Goal: Task Accomplishment & Management: Manage account settings

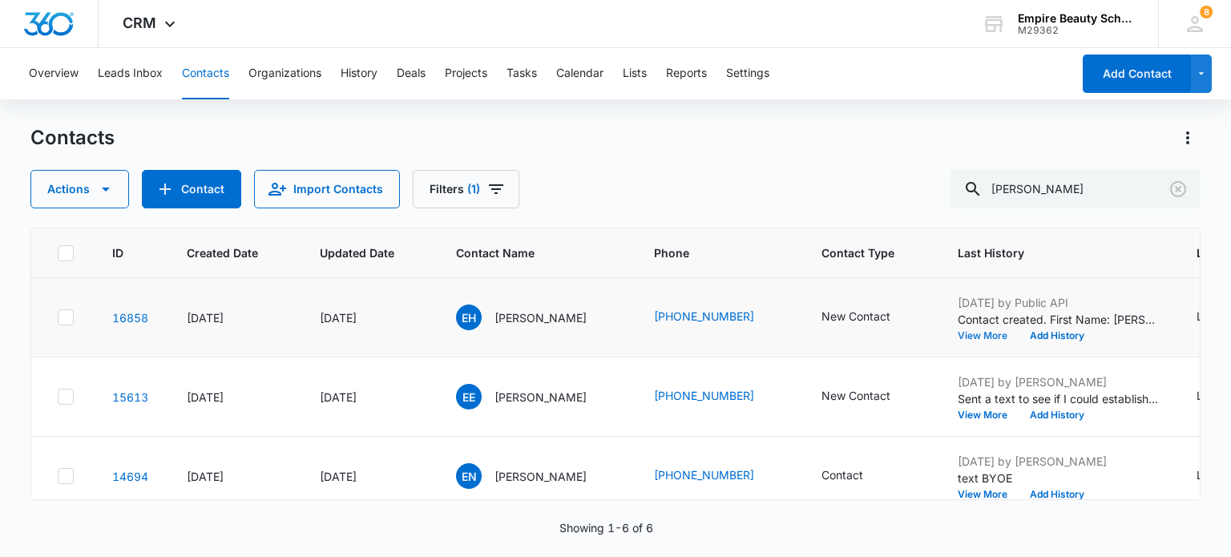
click at [974, 337] on button "View More" at bounding box center [987, 336] width 61 height 10
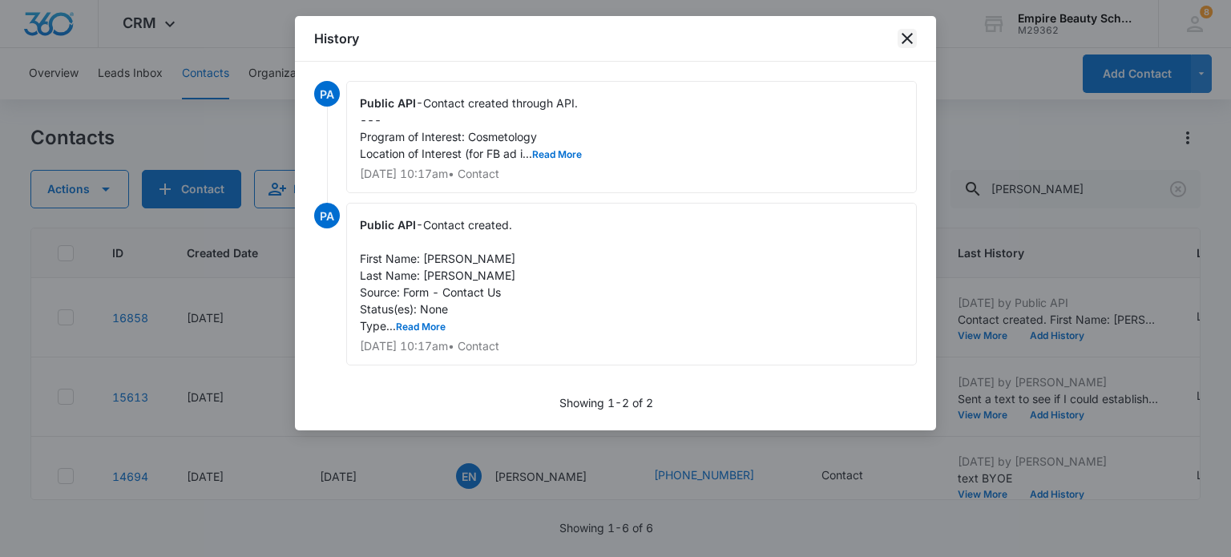
click at [902, 38] on icon "close" at bounding box center [906, 38] width 19 height 19
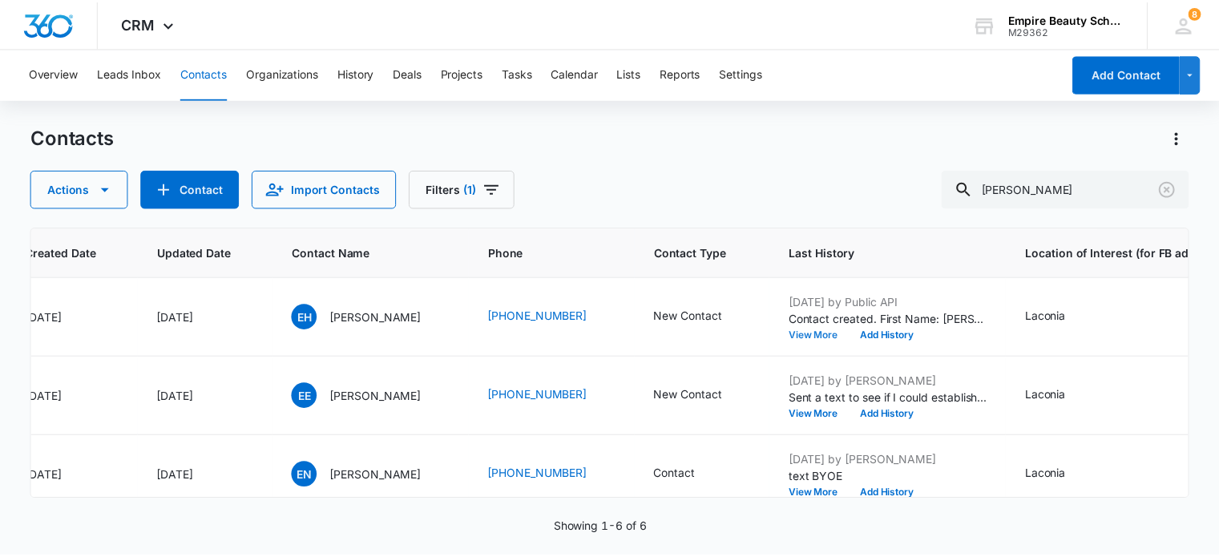
scroll to position [0, 160]
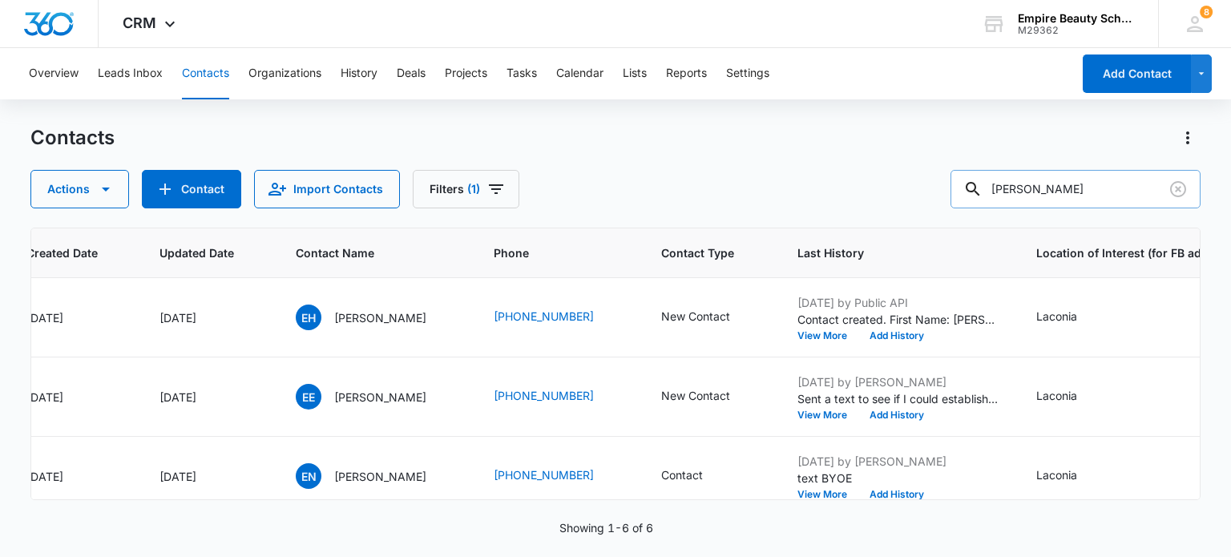
drag, startPoint x: 993, startPoint y: 201, endPoint x: 1011, endPoint y: 190, distance: 21.6
click at [985, 200] on div at bounding box center [973, 189] width 26 height 38
click at [1050, 187] on input "Emma" at bounding box center [1075, 189] width 250 height 38
type input "Emma Holden"
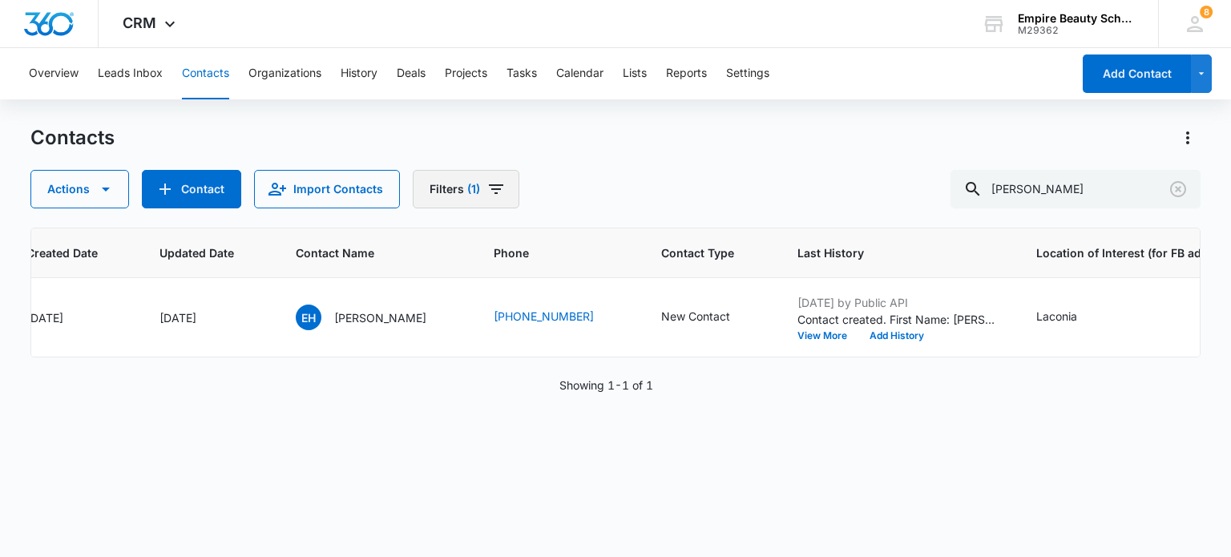
click at [494, 182] on icon "Filters" at bounding box center [495, 188] width 19 height 19
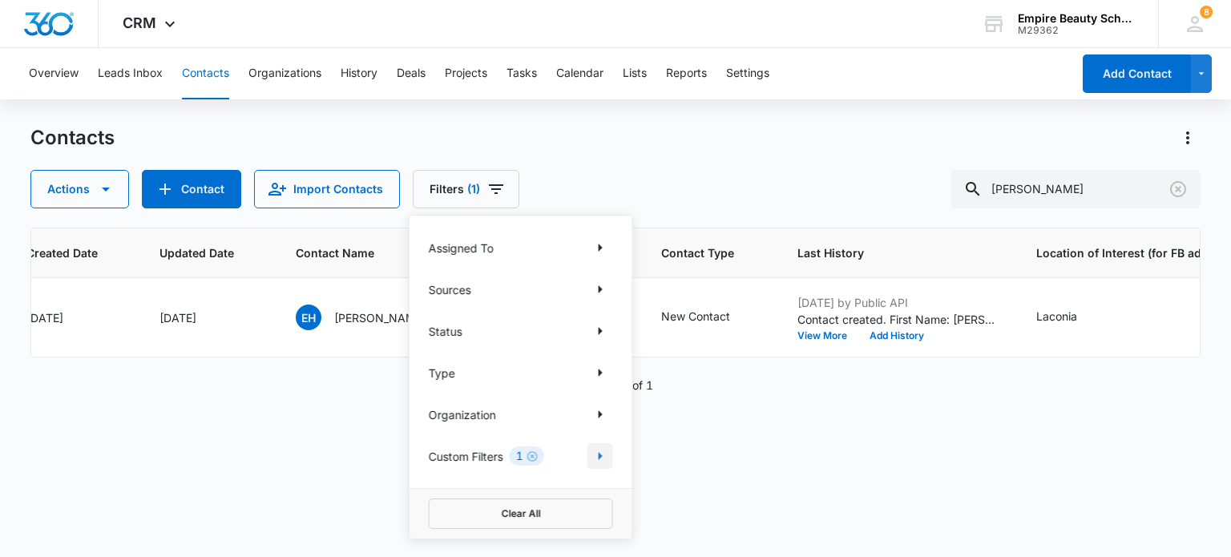
click at [598, 459] on icon "Show Custom Filters filters" at bounding box center [599, 455] width 19 height 19
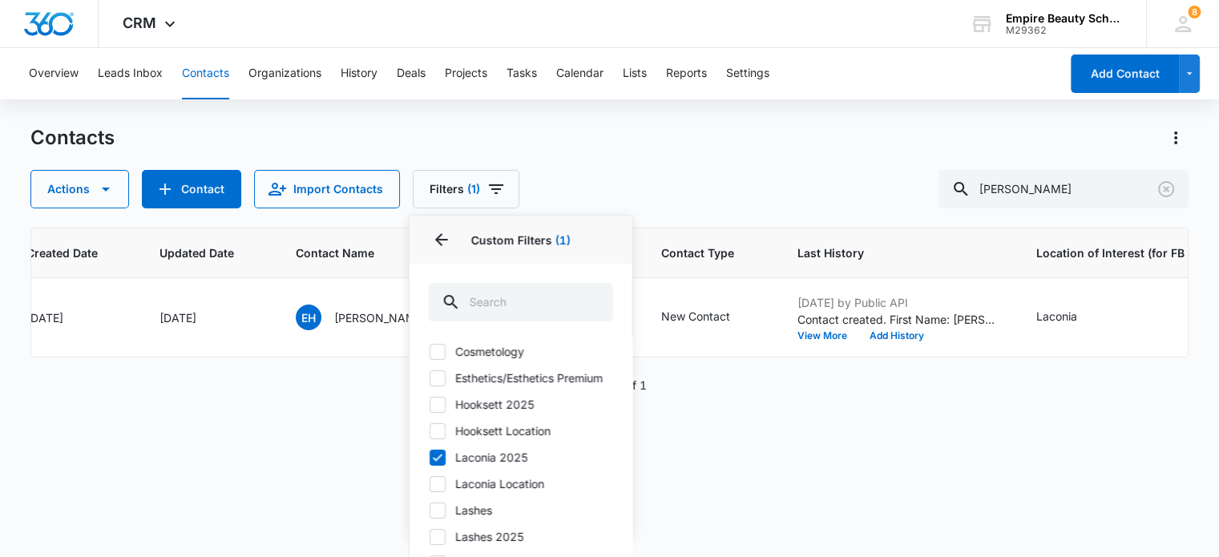
scroll to position [80, 0]
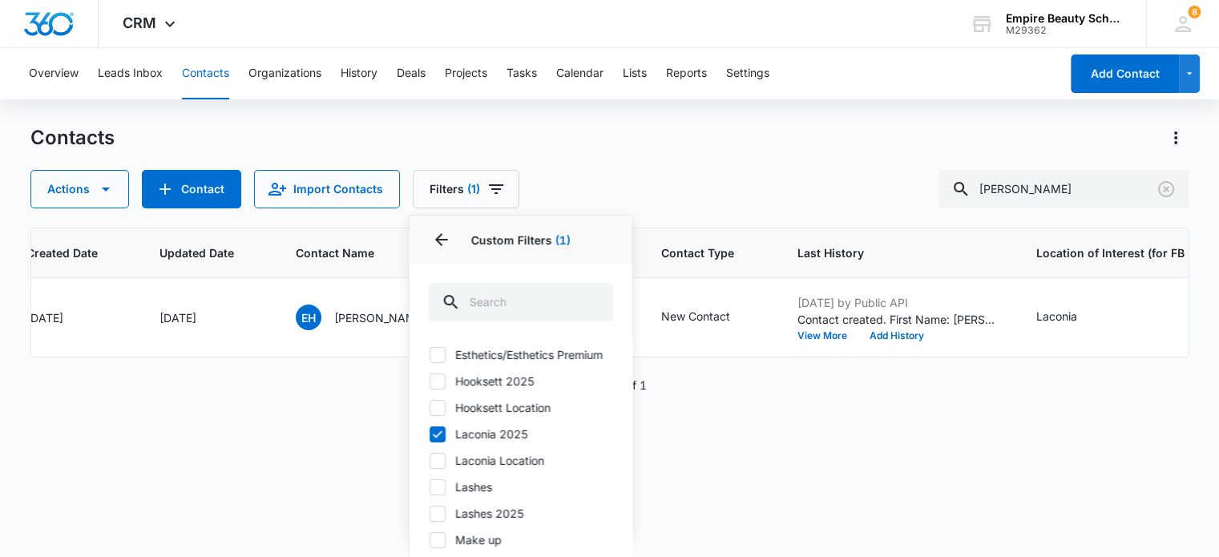
click at [439, 468] on icon at bounding box center [437, 460] width 14 height 14
click at [429, 461] on input "Laconia Location" at bounding box center [429, 460] width 1 height 1
checkbox input "true"
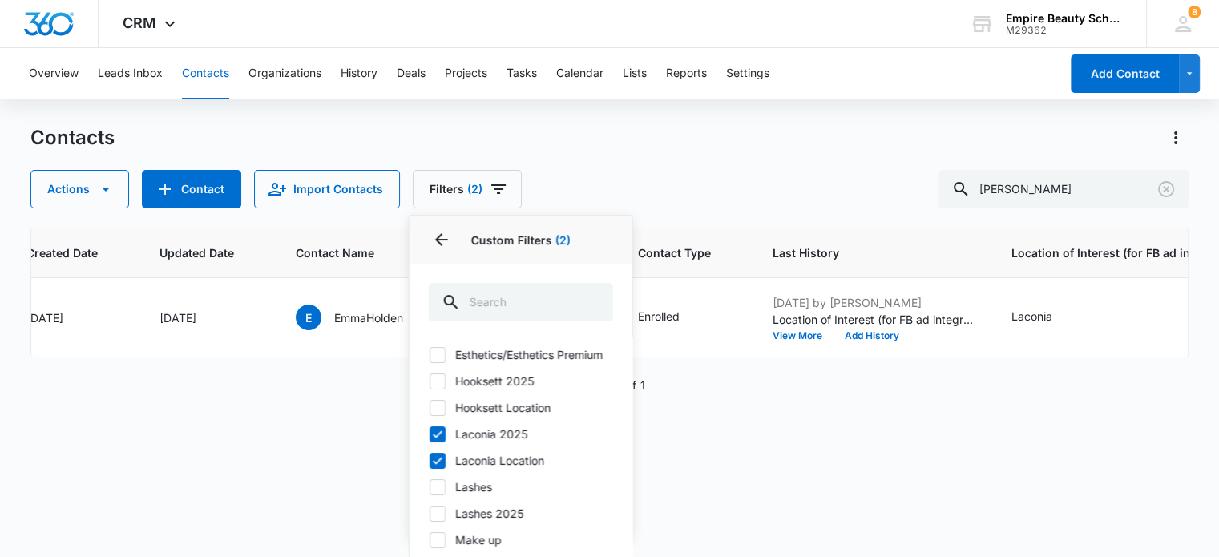
click at [430, 441] on icon at bounding box center [437, 434] width 14 height 14
click at [429, 434] on input "Laconia 2025" at bounding box center [429, 433] width 1 height 1
checkbox input "false"
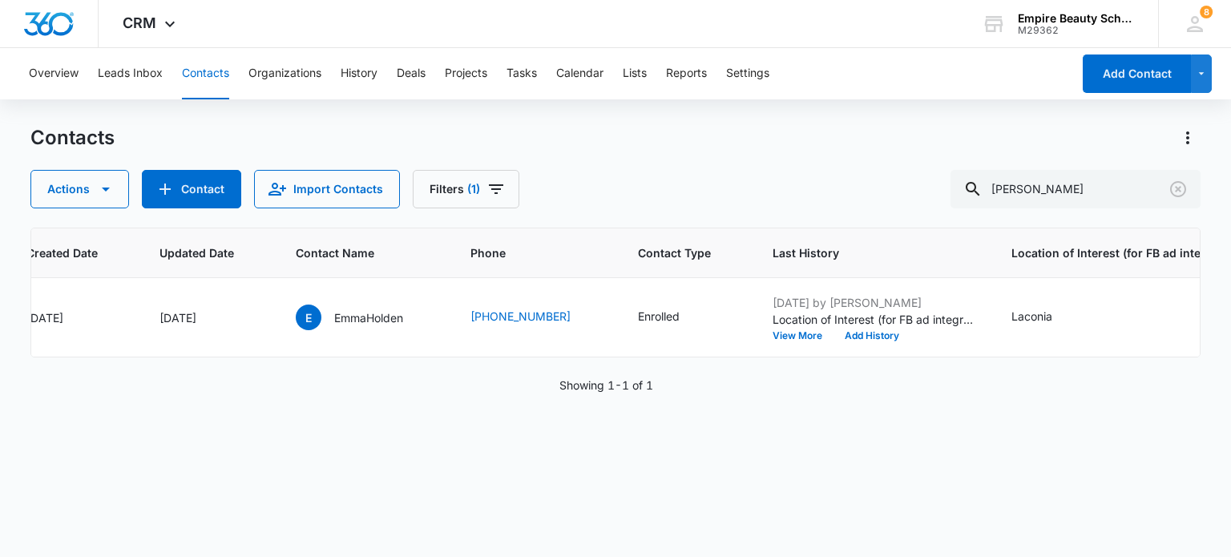
click at [822, 441] on div "ID Created Date Updated Date Contact Name Phone Contact Type Last History Locat…" at bounding box center [614, 382] width 1169 height 308
click at [795, 332] on button "View More" at bounding box center [802, 336] width 61 height 10
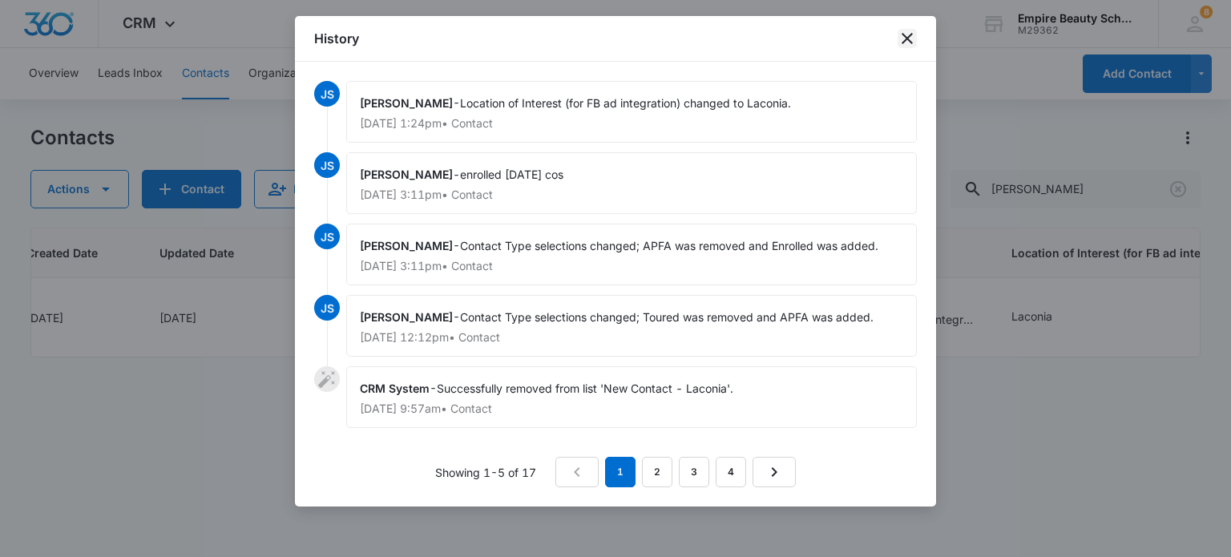
click at [913, 31] on icon "close" at bounding box center [906, 38] width 19 height 19
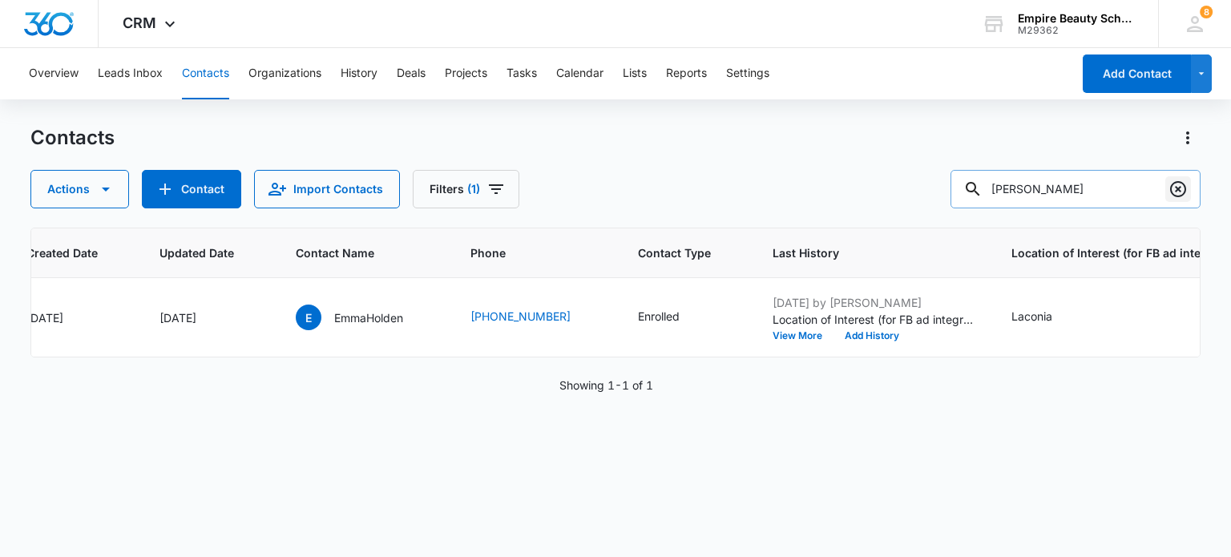
click at [1173, 185] on icon "Clear" at bounding box center [1177, 188] width 19 height 19
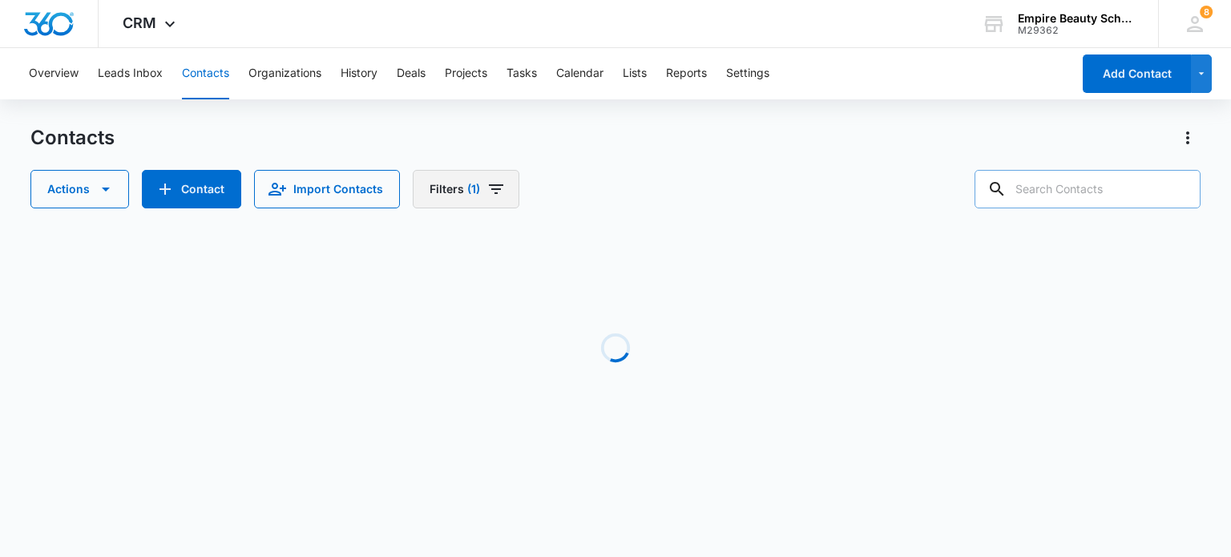
click at [490, 183] on icon "Filters" at bounding box center [495, 188] width 19 height 19
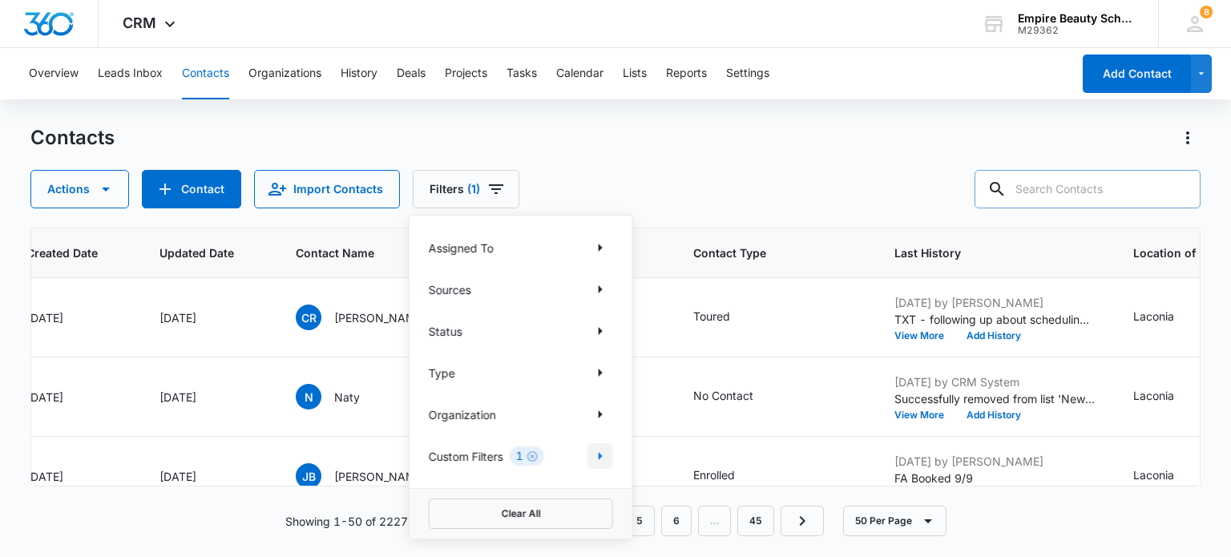
click at [603, 461] on icon "Show Custom Filters filters" at bounding box center [599, 455] width 19 height 19
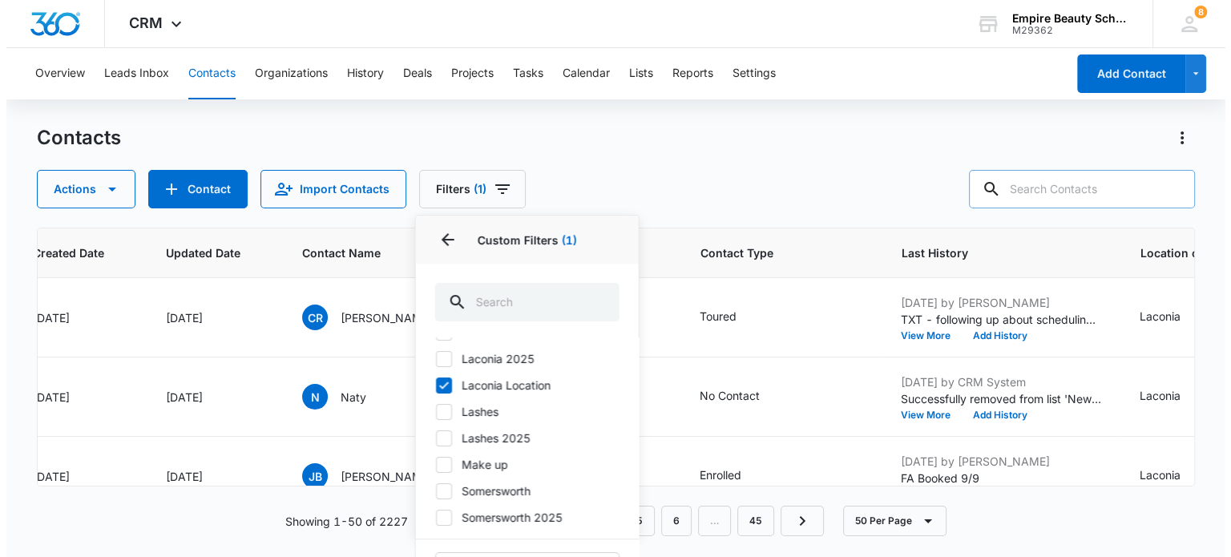
scroll to position [171, 0]
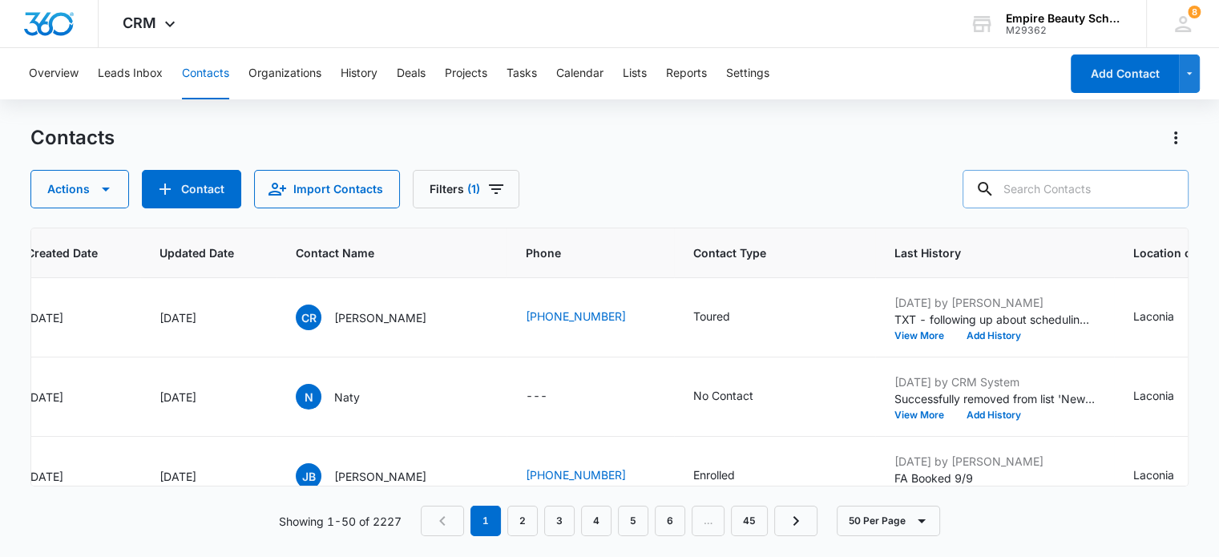
drag, startPoint x: 631, startPoint y: 134, endPoint x: 639, endPoint y: 123, distance: 12.7
click at [635, 127] on div "Contacts" at bounding box center [609, 138] width 1158 height 26
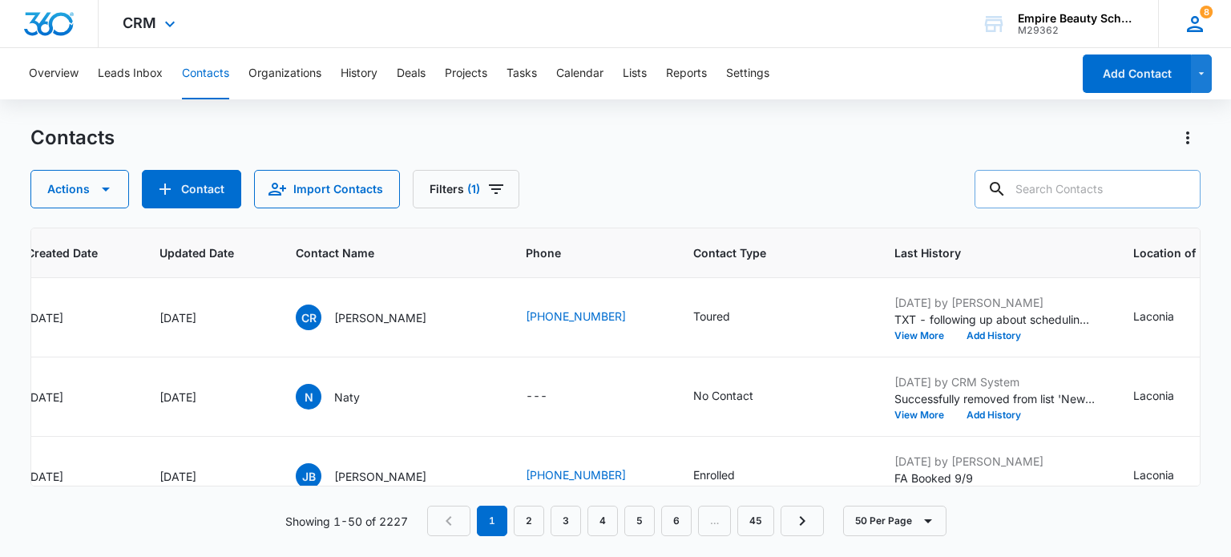
click at [1195, 18] on icon at bounding box center [1195, 24] width 24 height 24
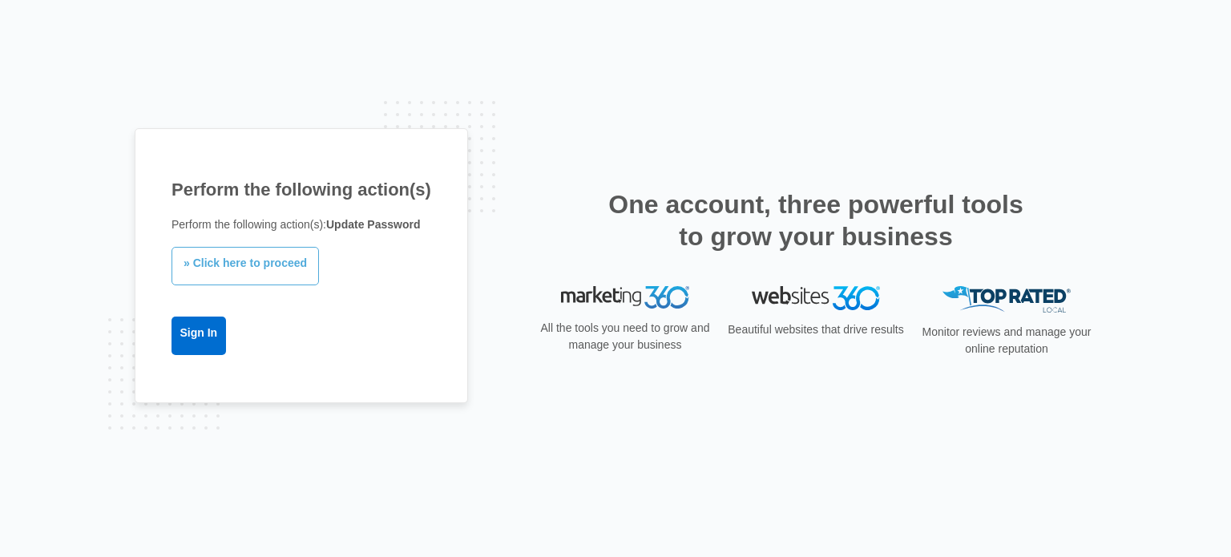
click at [249, 263] on link "» Click here to proceed" at bounding box center [244, 266] width 147 height 38
click at [261, 260] on link "» Click here to proceed" at bounding box center [244, 266] width 147 height 38
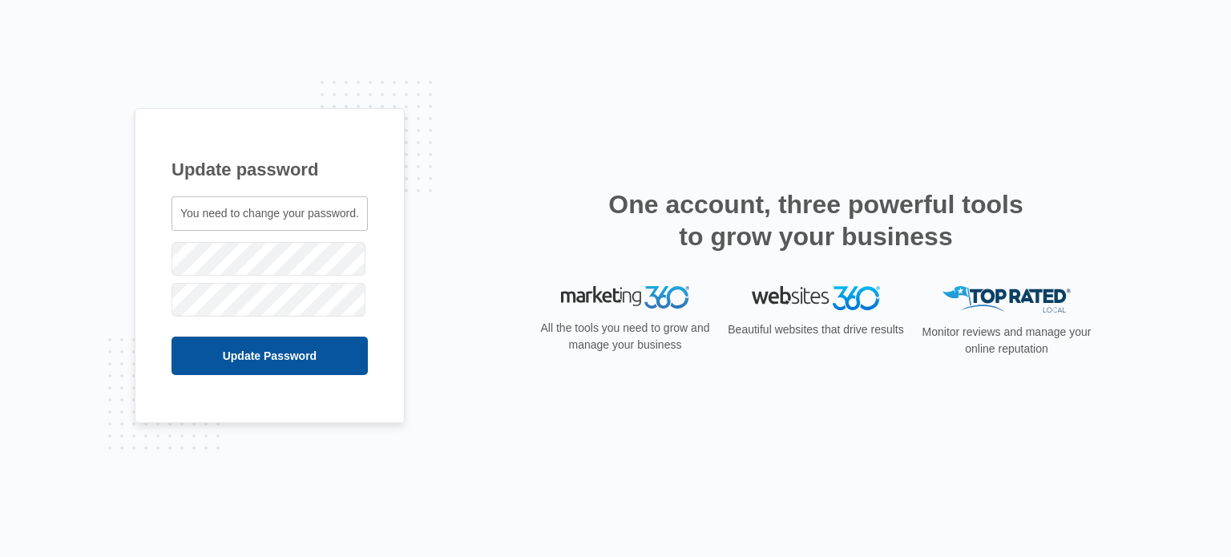
click at [250, 352] on input "Update Password" at bounding box center [269, 356] width 196 height 38
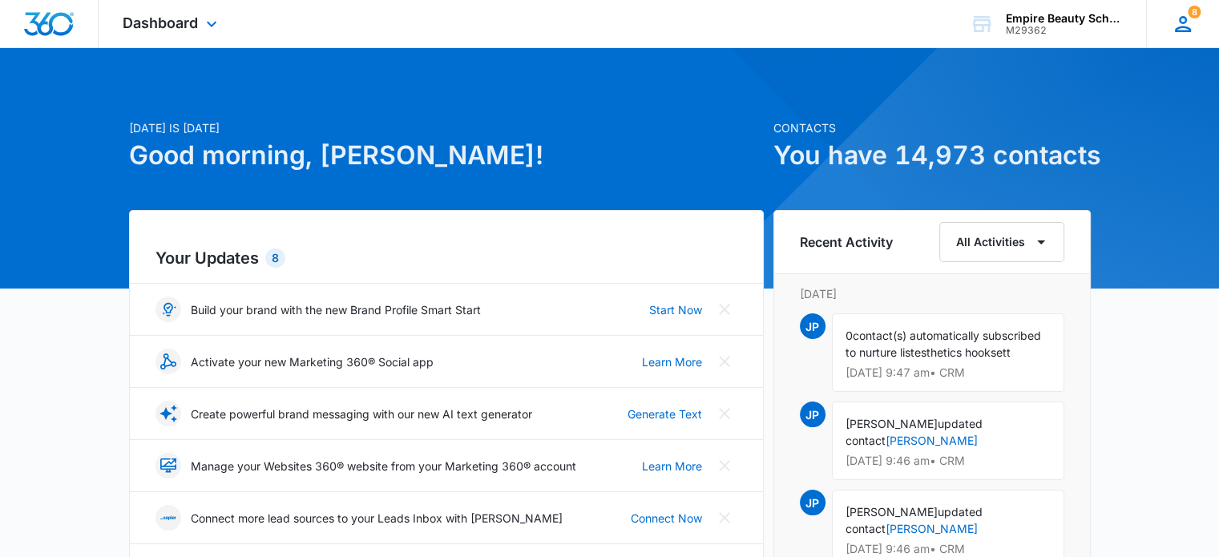
click at [1183, 20] on icon at bounding box center [1183, 24] width 24 height 24
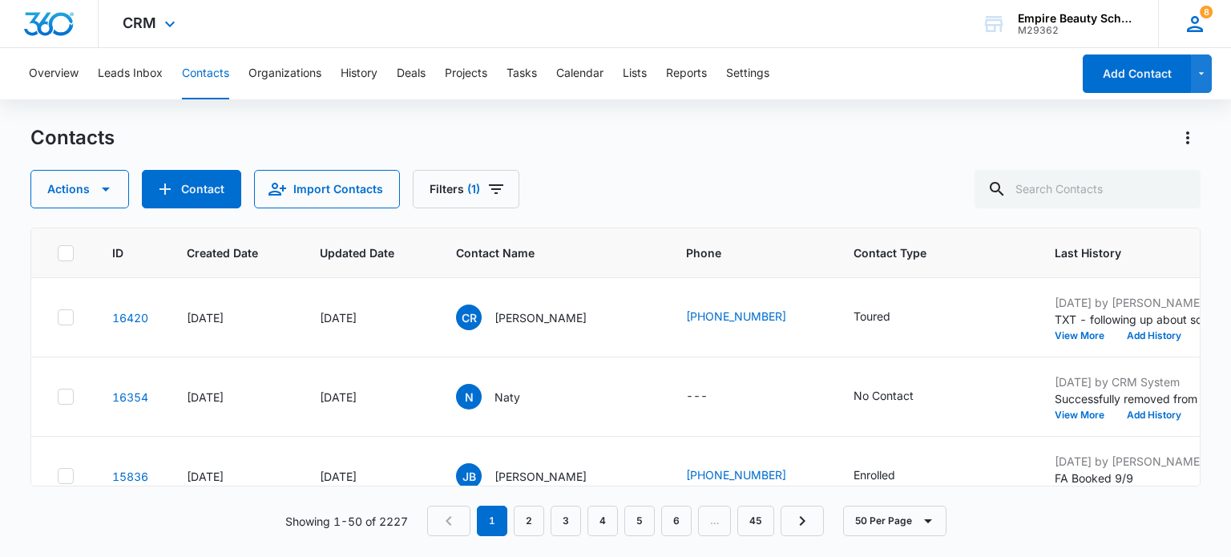
click at [1195, 22] on icon at bounding box center [1195, 24] width 16 height 16
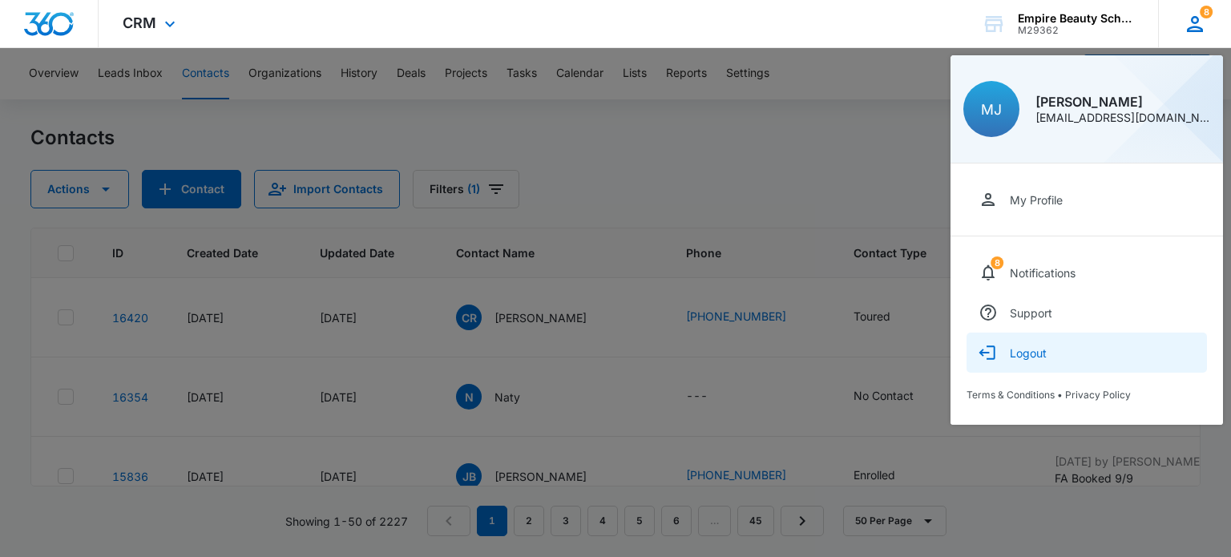
click at [1005, 349] on button "Logout" at bounding box center [1086, 352] width 240 height 40
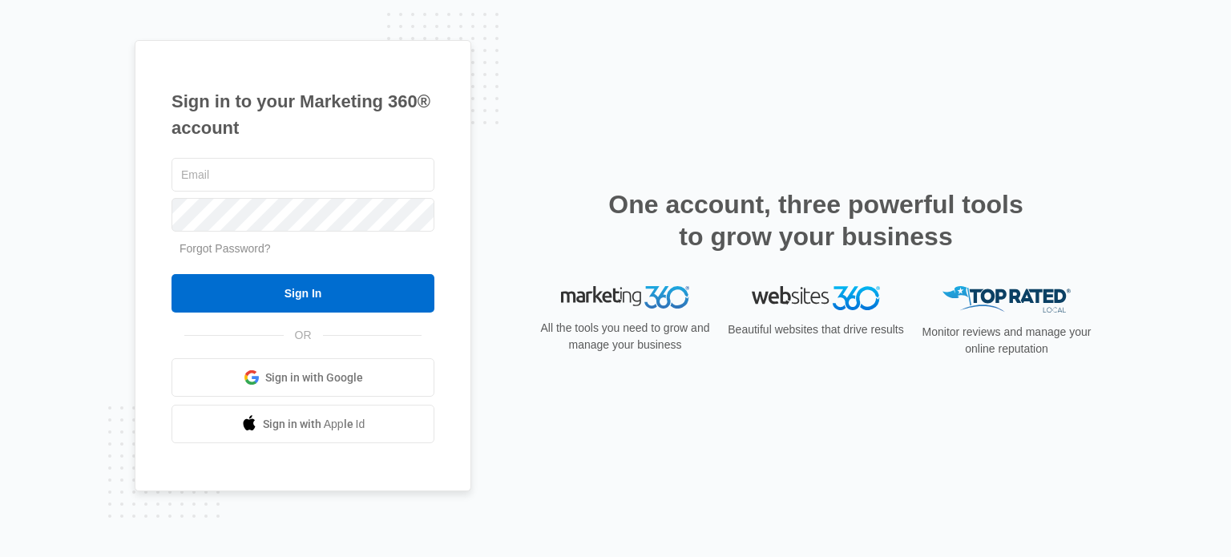
click at [557, 99] on div "Sign in to your Marketing 360® account Forgot Password? Sign In OR" at bounding box center [615, 279] width 961 height 478
type input "[EMAIL_ADDRESS][DOMAIN_NAME]"
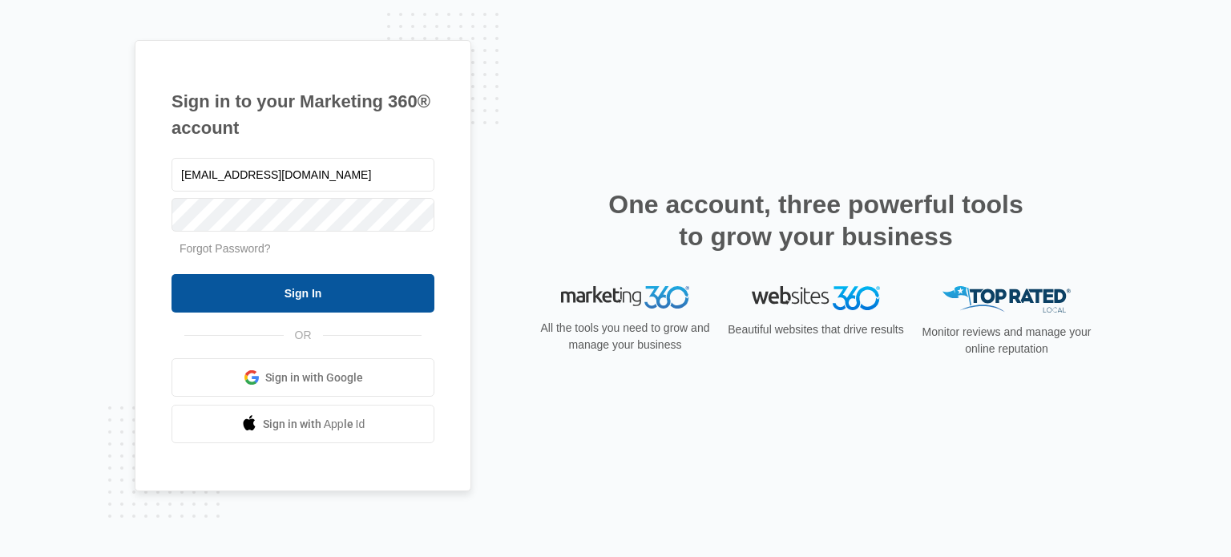
click at [282, 287] on input "Sign In" at bounding box center [302, 293] width 263 height 38
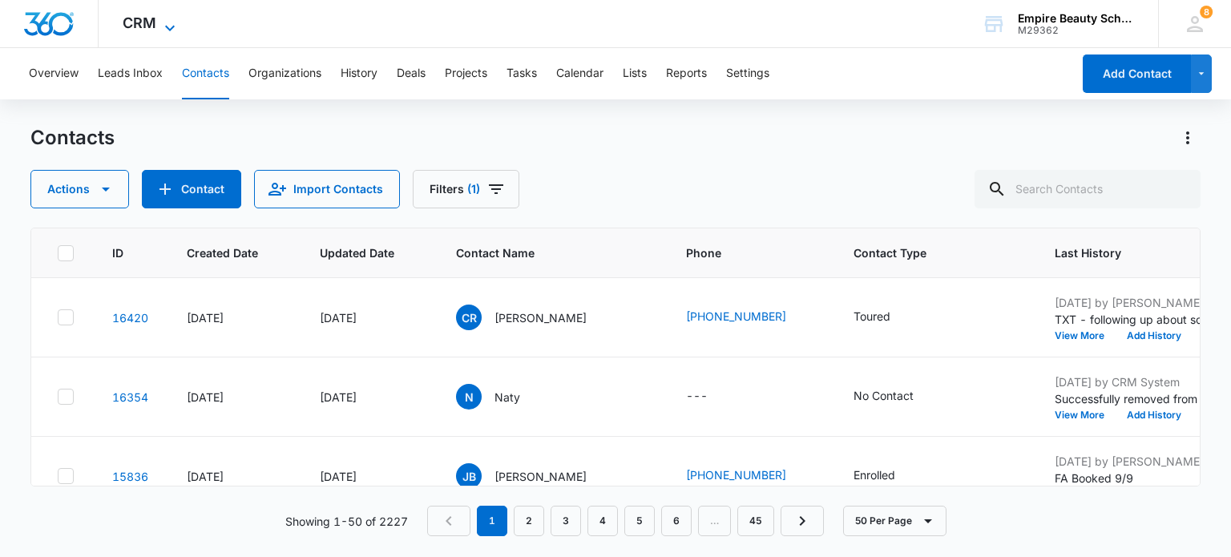
click at [132, 17] on span "CRM" at bounding box center [140, 22] width 34 height 17
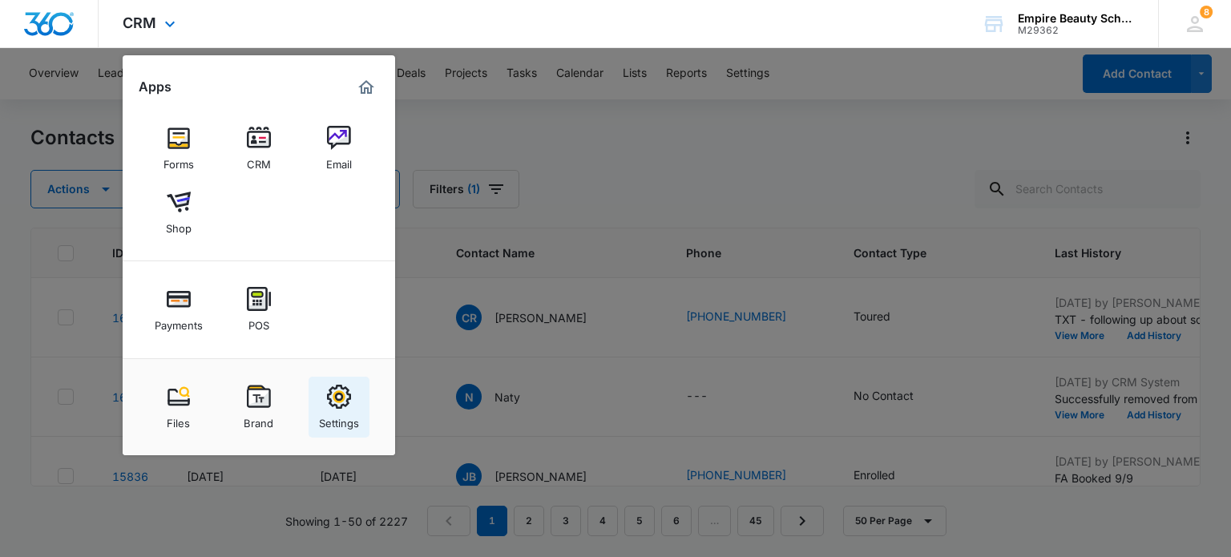
click at [344, 387] on img at bounding box center [339, 397] width 24 height 24
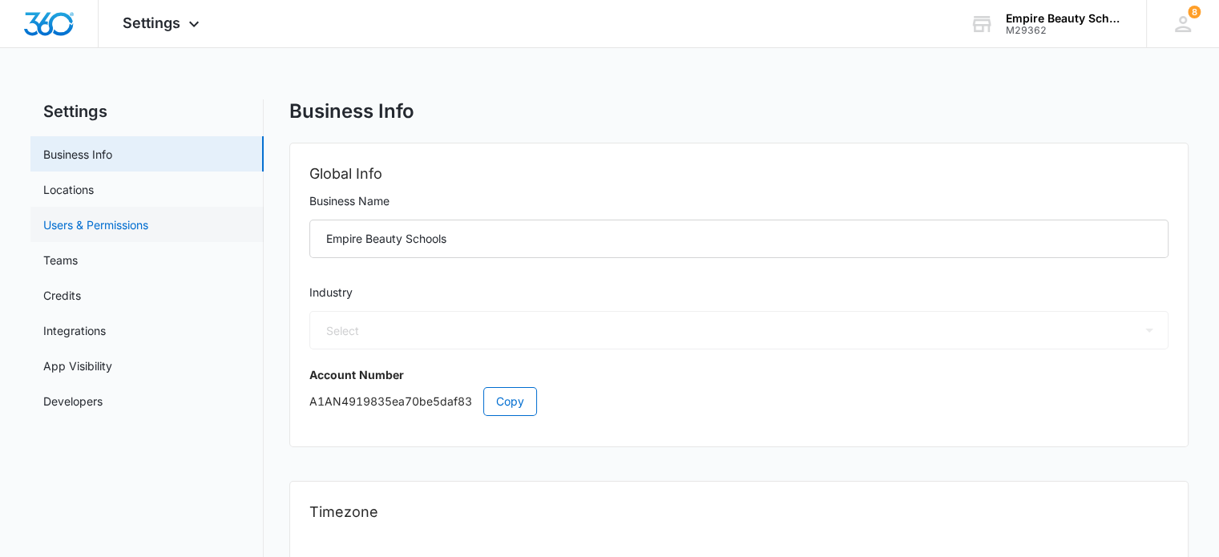
select select "23"
select select "US"
select select "America/New_York"
click at [94, 216] on link "Users & Permissions" at bounding box center [95, 224] width 105 height 17
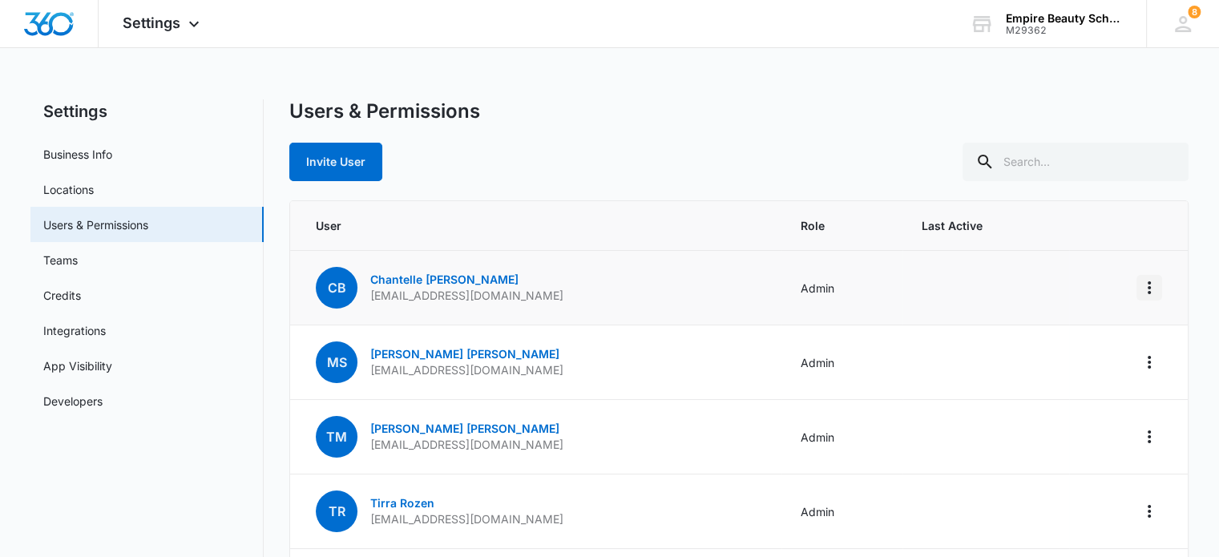
click at [1149, 288] on icon "Actions" at bounding box center [1148, 287] width 19 height 19
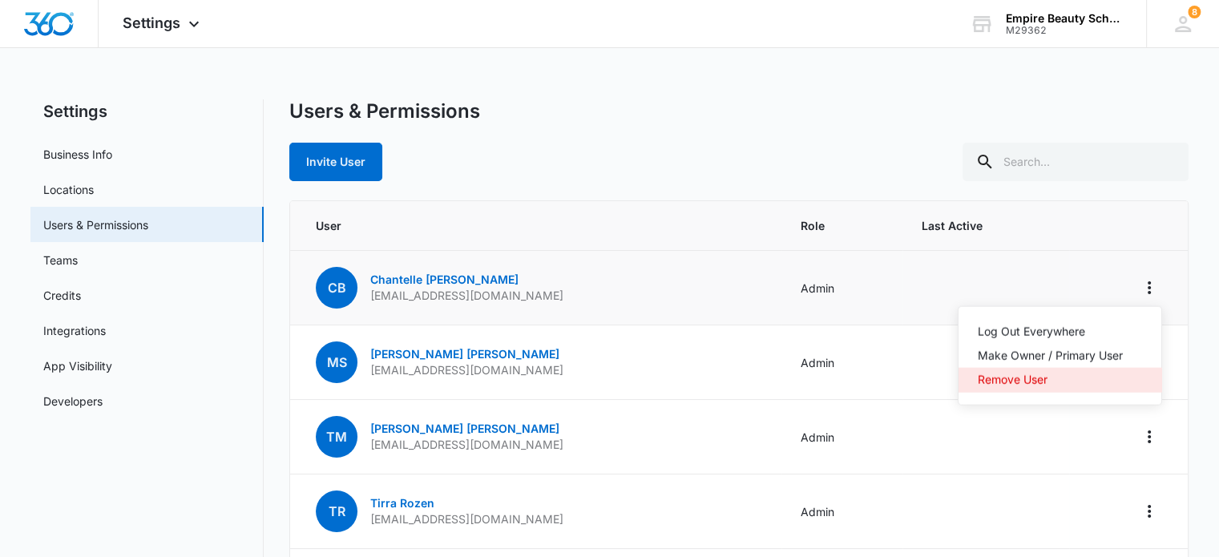
click at [1000, 379] on div "Remove User" at bounding box center [1049, 379] width 145 height 11
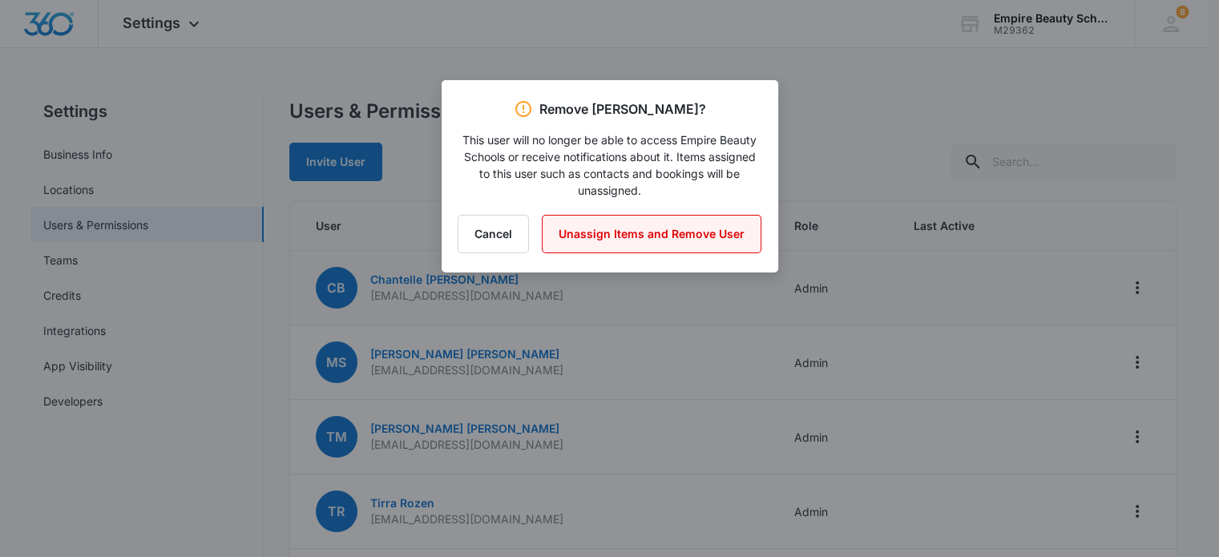
click at [603, 236] on button "Unassign Items and Remove User" at bounding box center [652, 234] width 220 height 38
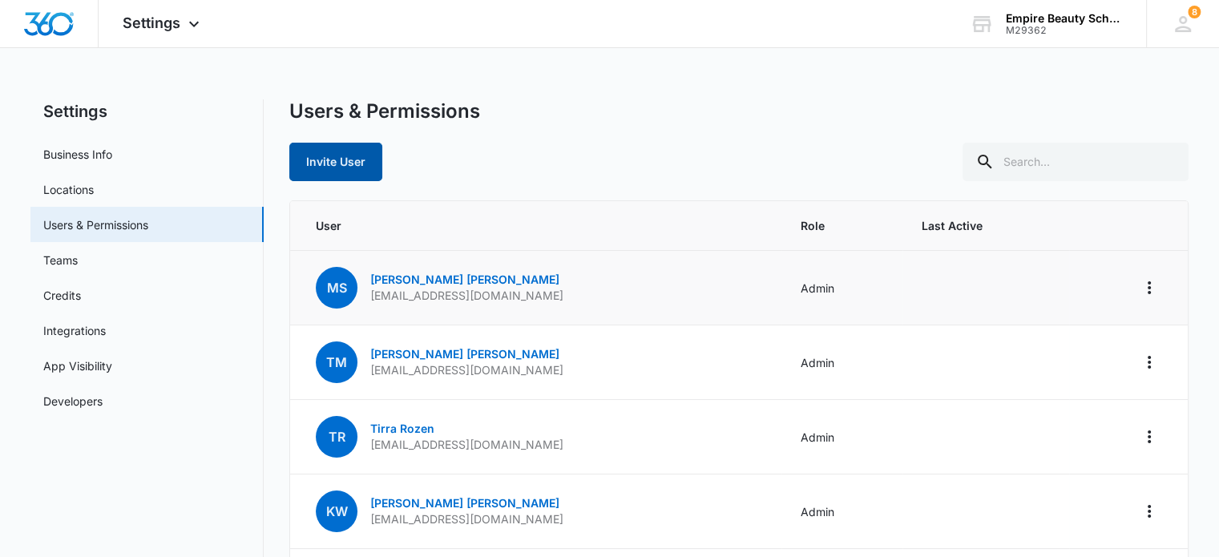
click at [345, 153] on button "Invite User" at bounding box center [335, 162] width 93 height 38
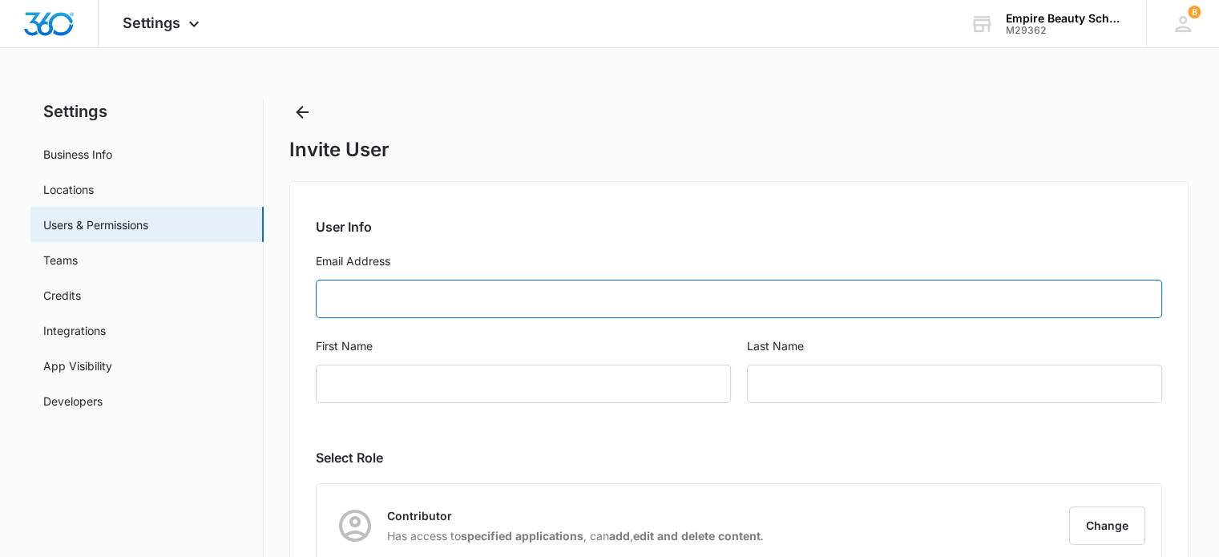
click at [409, 300] on input "Email Address" at bounding box center [739, 299] width 846 height 38
type input "cbarton@empirebeautyschools.com"
type input "Chantelle"
type input "Barton"
click at [397, 382] on div "Chantelle" at bounding box center [523, 384] width 415 height 38
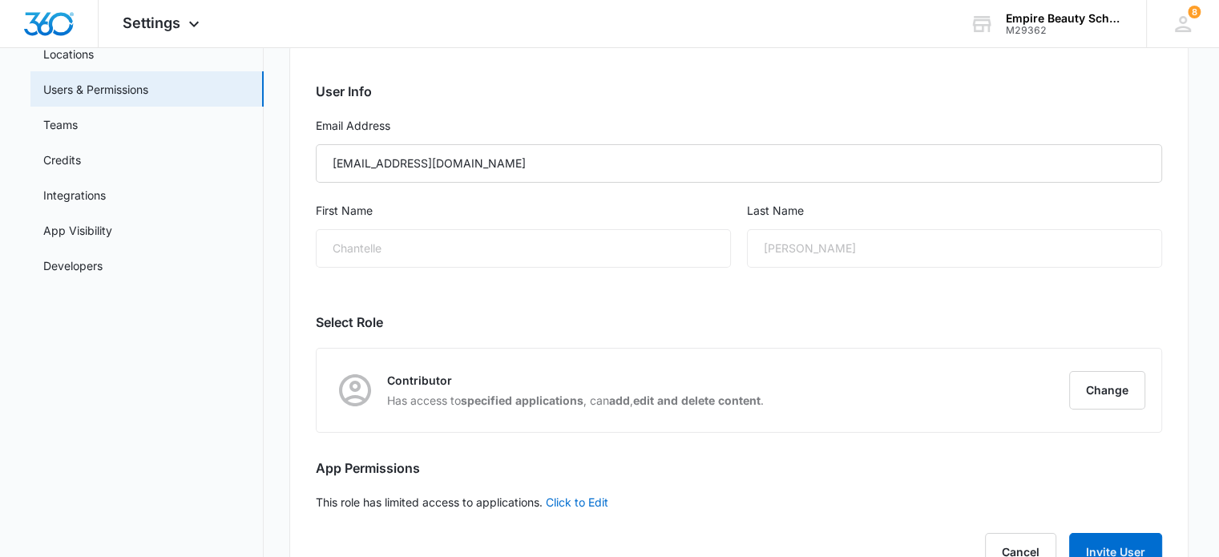
scroll to position [160, 0]
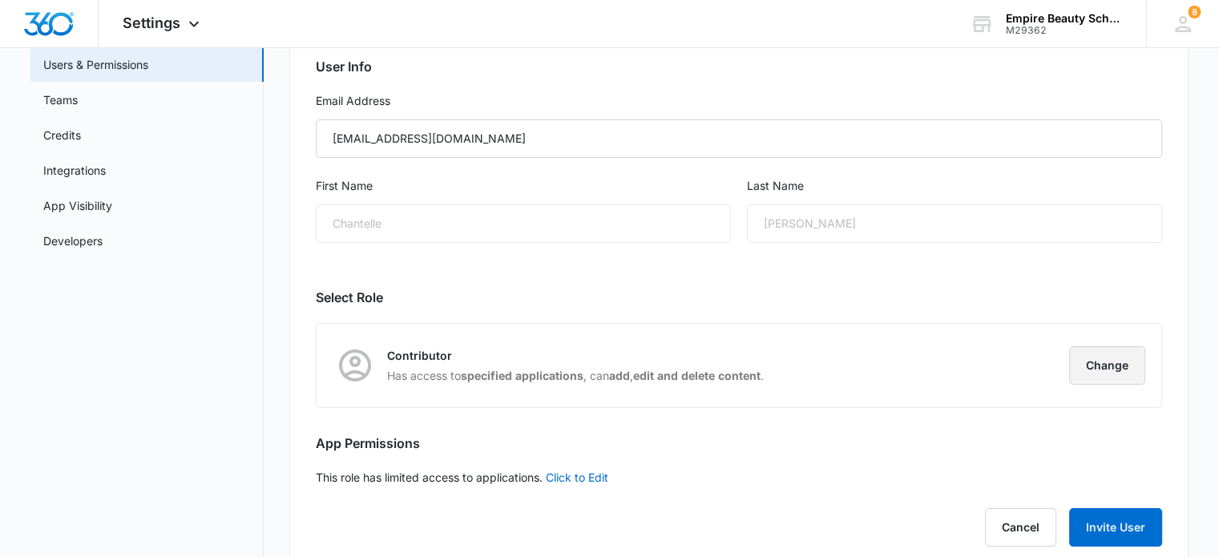
click at [1093, 359] on button "Change" at bounding box center [1107, 365] width 76 height 38
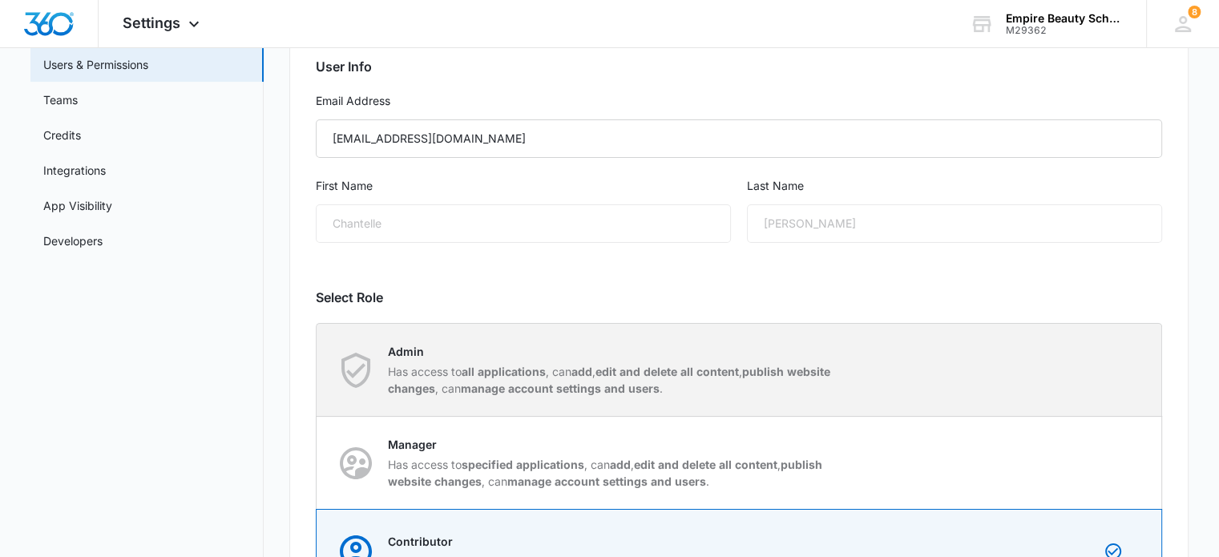
click at [1102, 364] on div "Admin Has access to all applications , can add , edit and delete all content , …" at bounding box center [739, 370] width 844 height 92
click at [317, 369] on input "Admin Has access to all applications , can add , edit and delete all content , …" at bounding box center [316, 369] width 1 height 1
radio input "true"
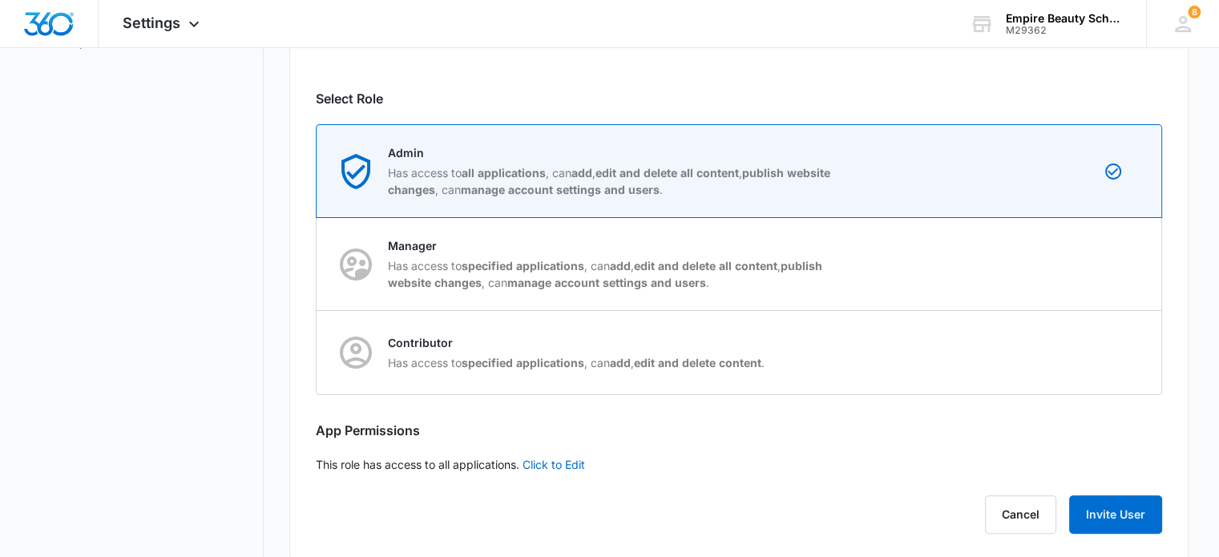
scroll to position [380, 0]
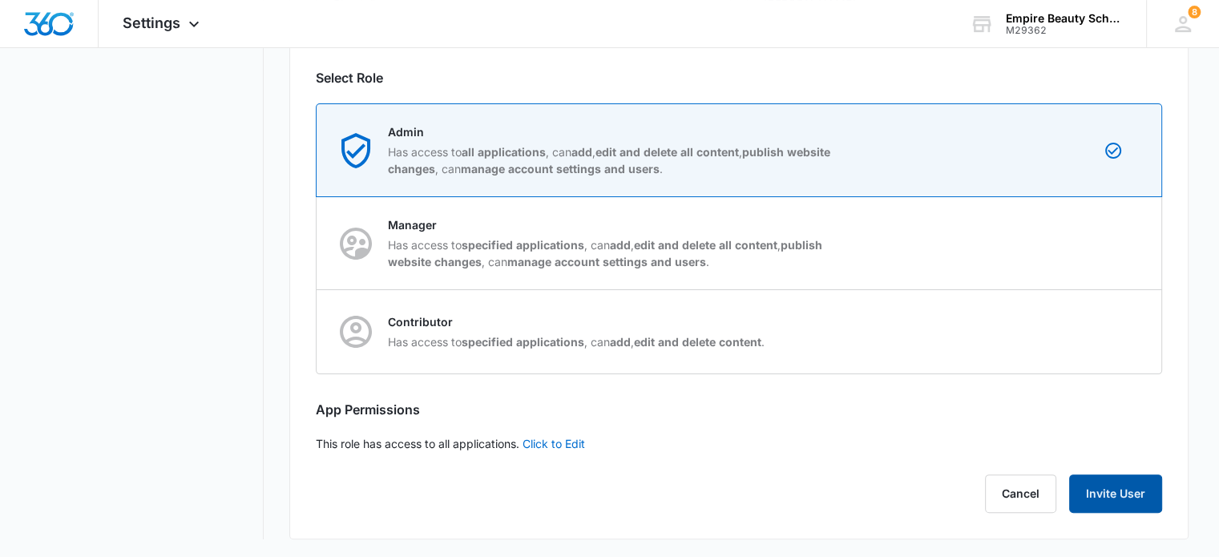
click at [1126, 494] on button "Invite User" at bounding box center [1115, 493] width 93 height 38
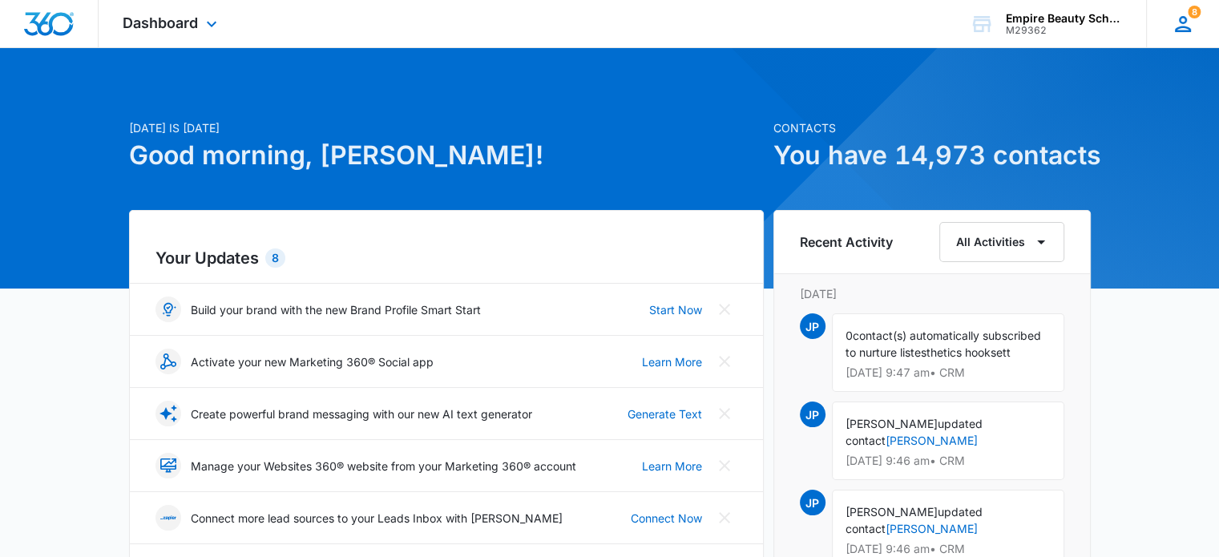
click at [1179, 26] on icon at bounding box center [1183, 24] width 16 height 16
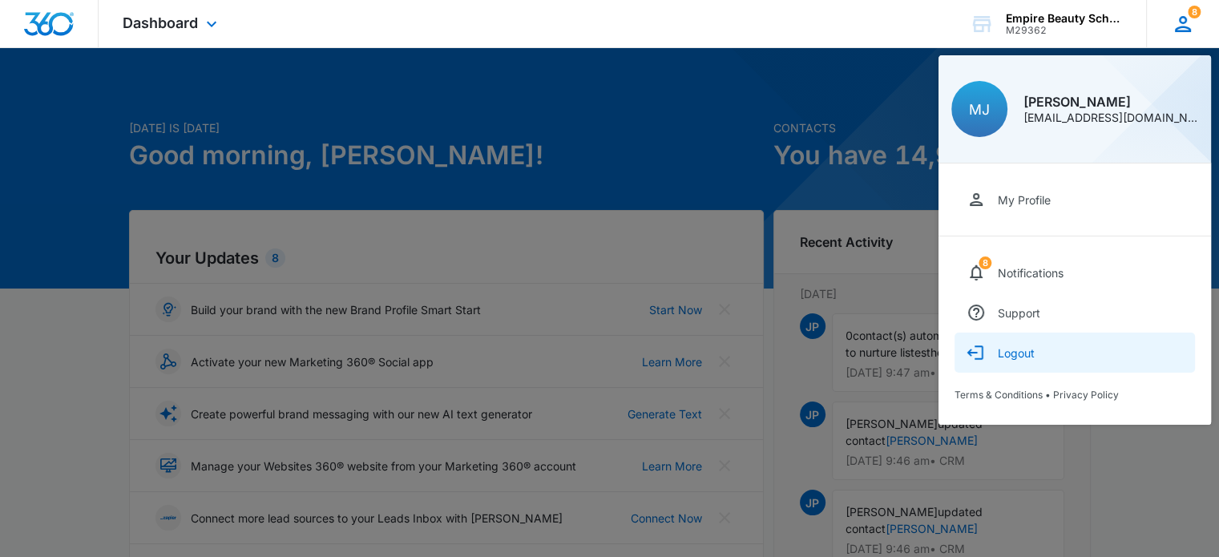
click at [1017, 359] on button "Logout" at bounding box center [1074, 352] width 240 height 40
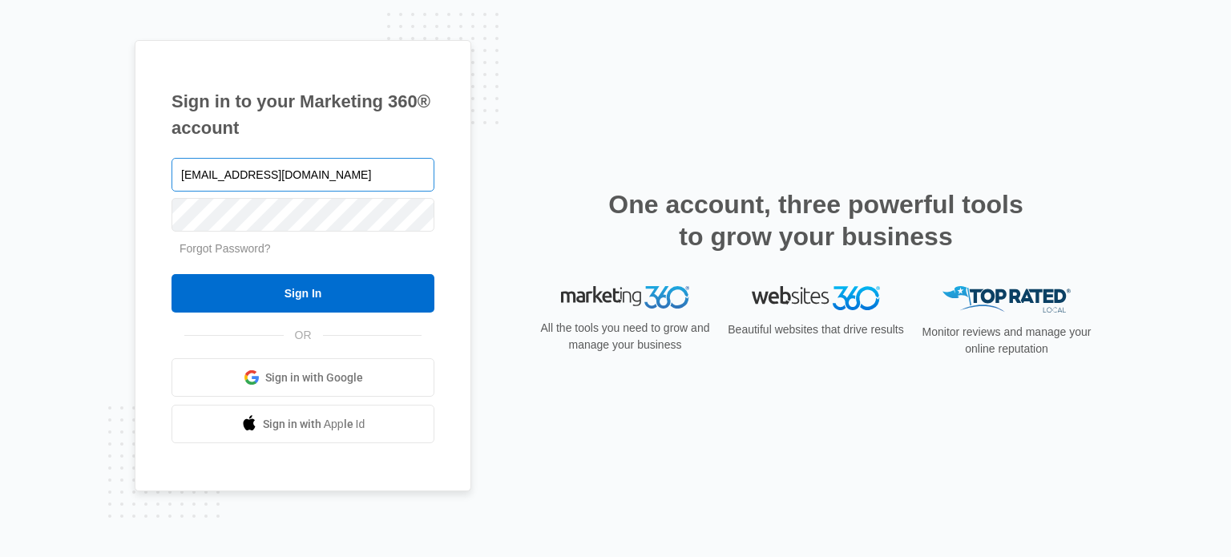
type input "[EMAIL_ADDRESS][DOMAIN_NAME]"
click at [173, 272] on form "[EMAIL_ADDRESS][DOMAIN_NAME] Forgot Password? Sign In" at bounding box center [302, 234] width 263 height 159
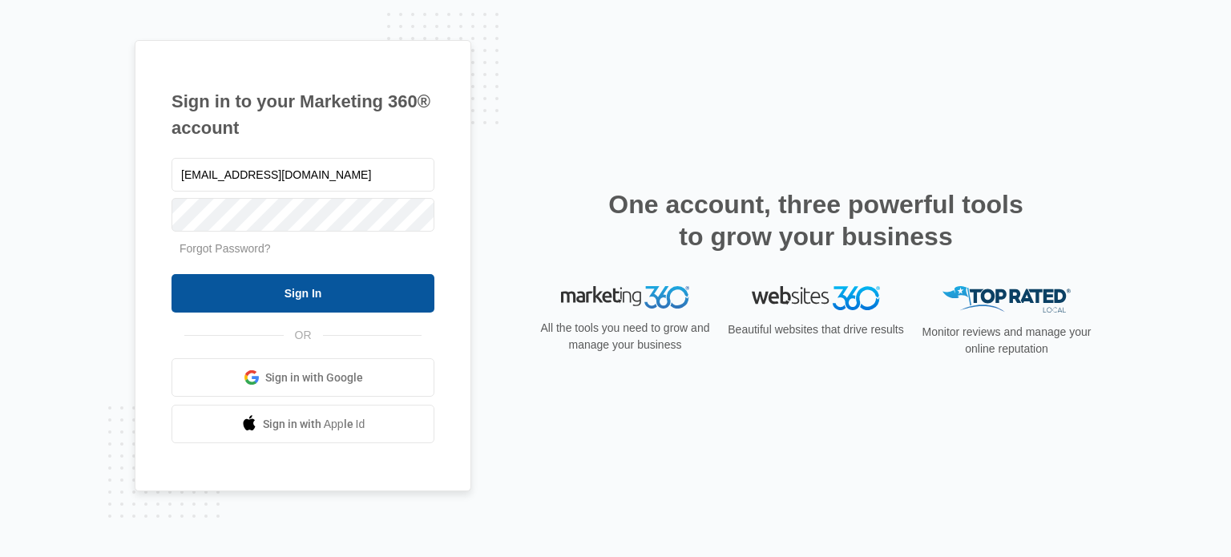
click at [193, 287] on input "Sign In" at bounding box center [302, 293] width 263 height 38
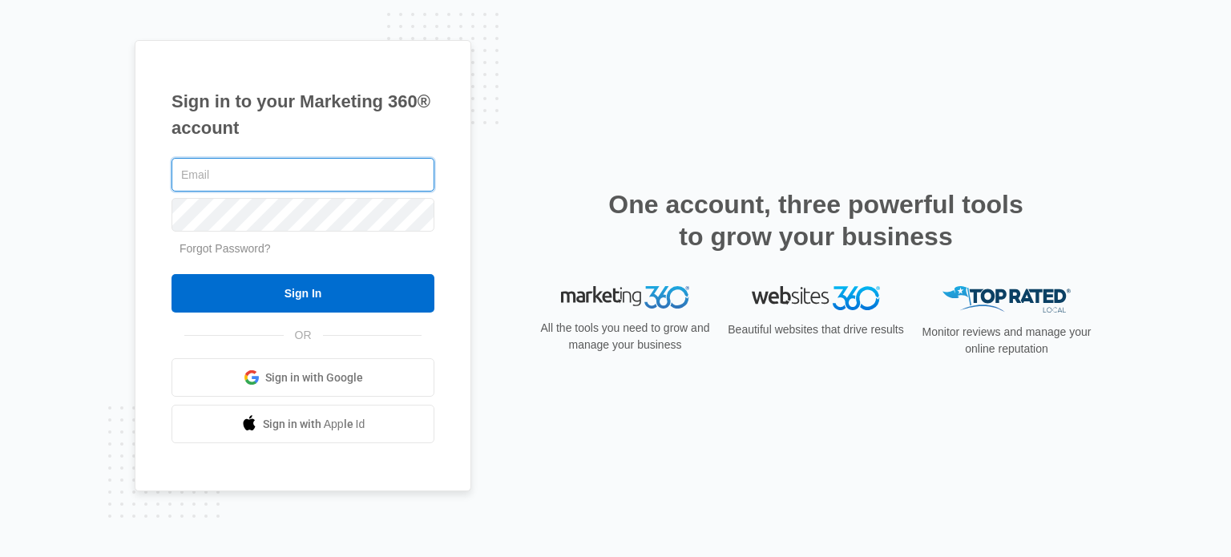
click at [210, 166] on input "text" at bounding box center [302, 175] width 263 height 34
type input "[EMAIL_ADDRESS][DOMAIN_NAME]"
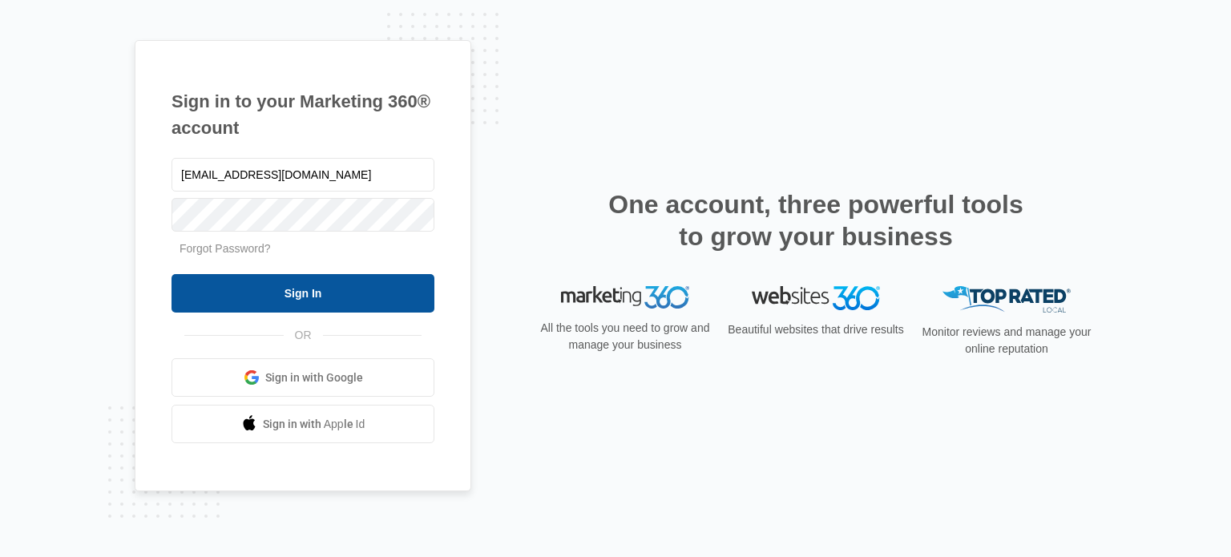
click at [315, 284] on input "Sign In" at bounding box center [302, 293] width 263 height 38
